Goal: Use online tool/utility: Utilize a website feature to perform a specific function

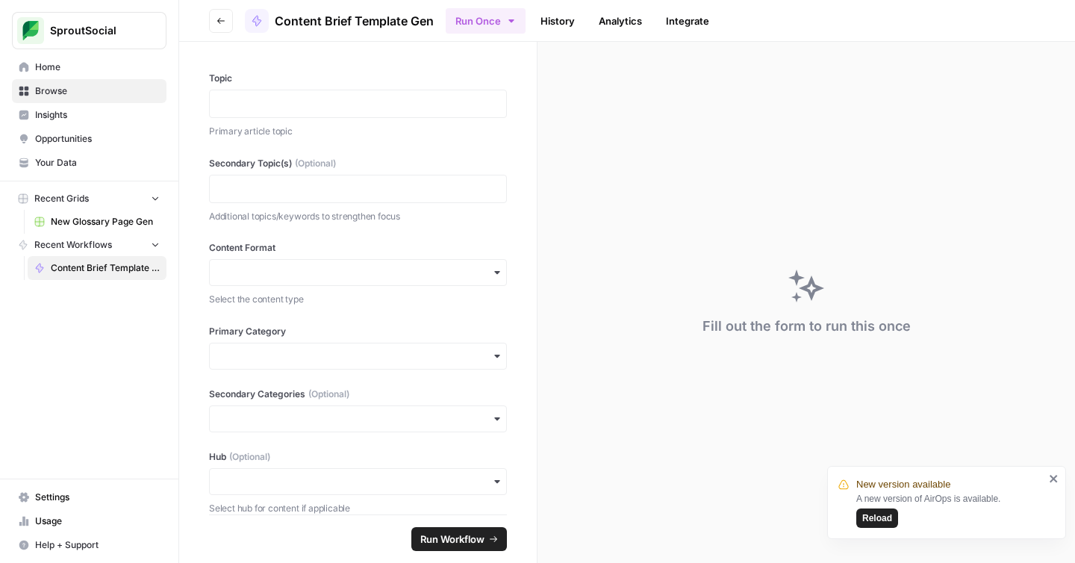
click at [872, 515] on span "Reload" at bounding box center [877, 517] width 30 height 13
click at [220, 17] on icon "button" at bounding box center [221, 20] width 9 height 9
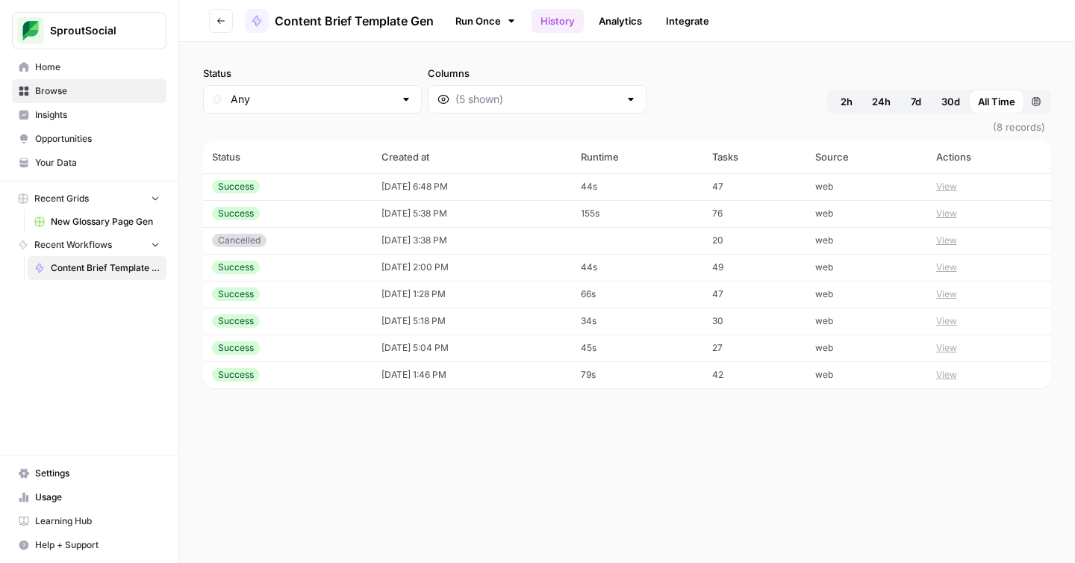
click at [355, 23] on span "Content Brief Template Gen" at bounding box center [354, 21] width 159 height 18
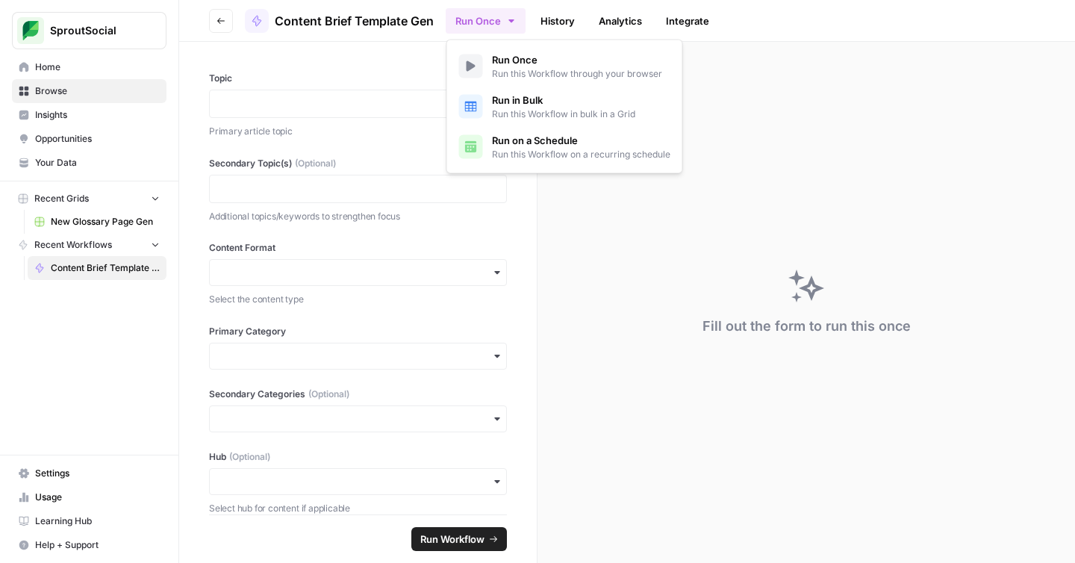
click at [511, 22] on icon "button" at bounding box center [511, 21] width 12 height 12
click at [525, 114] on span "Run this Workflow in bulk in a Grid" at bounding box center [563, 114] width 143 height 13
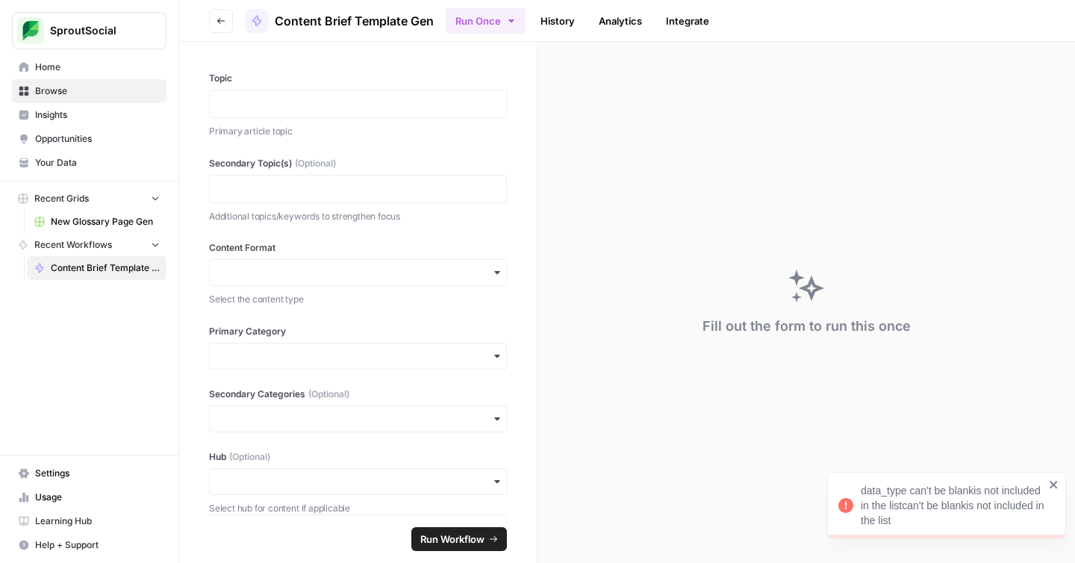
click at [1049, 484] on icon "close" at bounding box center [1054, 485] width 10 height 12
